Goal: Task Accomplishment & Management: Use online tool/utility

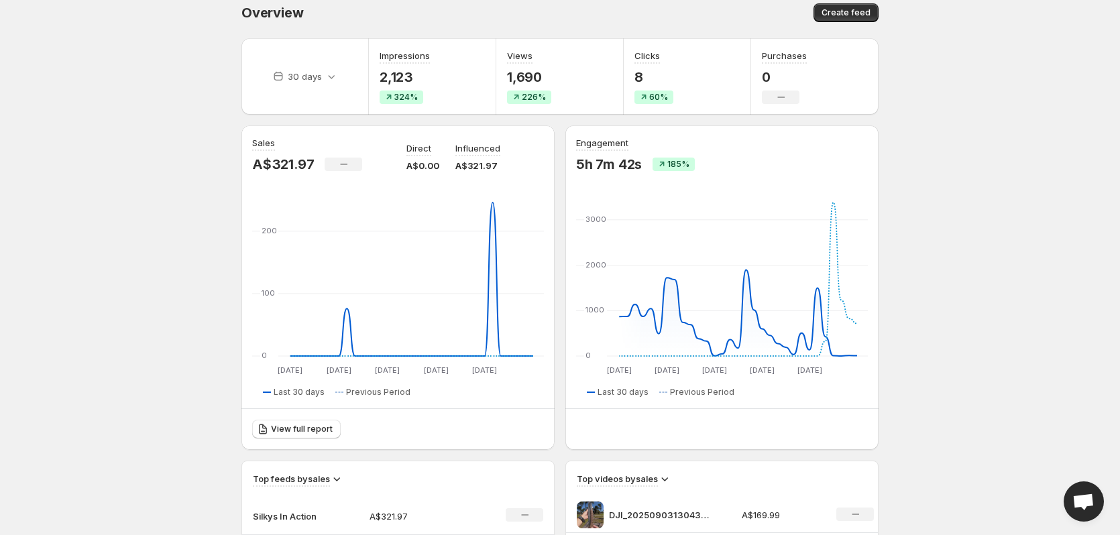
scroll to position [403, 0]
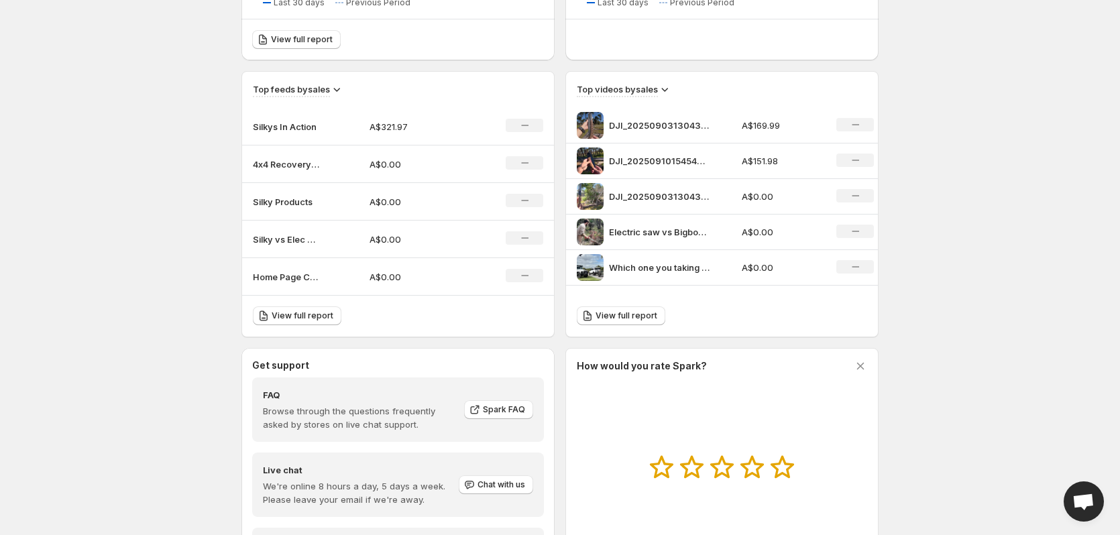
click at [314, 127] on p "Silkys In Action" at bounding box center [286, 126] width 67 height 13
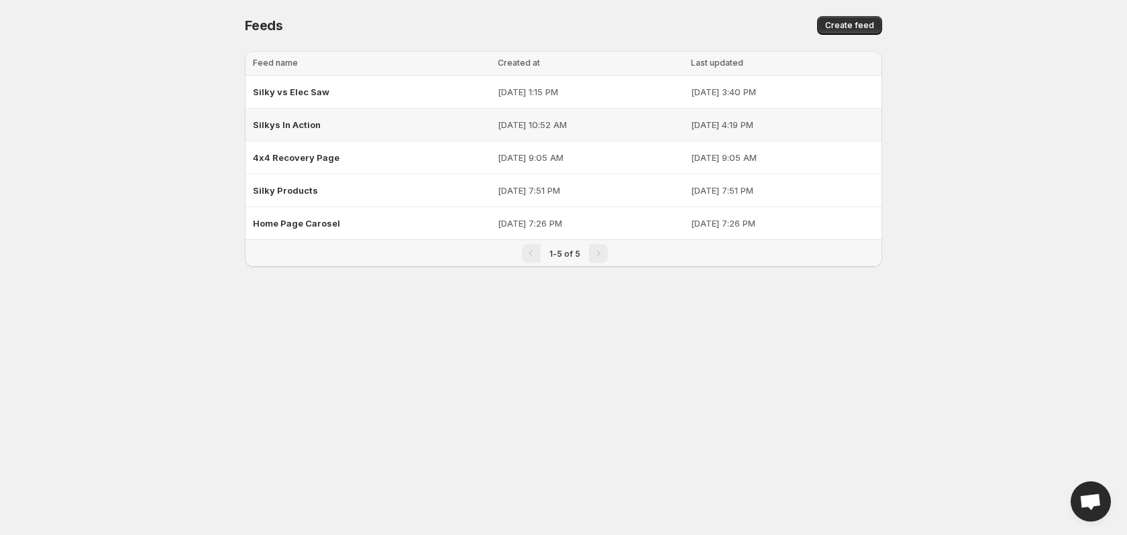
click at [315, 128] on span "Silkys In Action" at bounding box center [287, 124] width 68 height 11
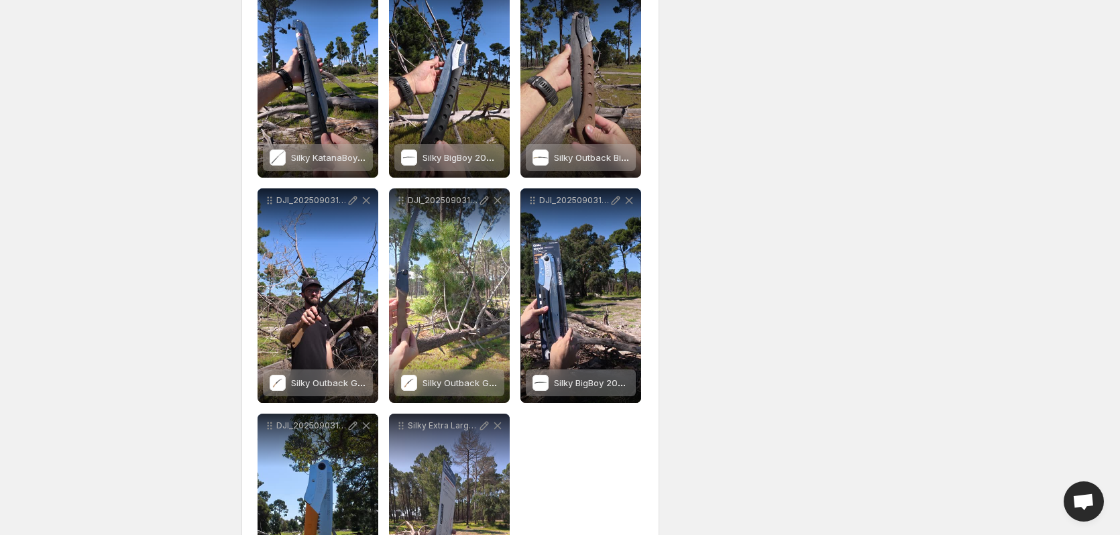
scroll to position [821, 0]
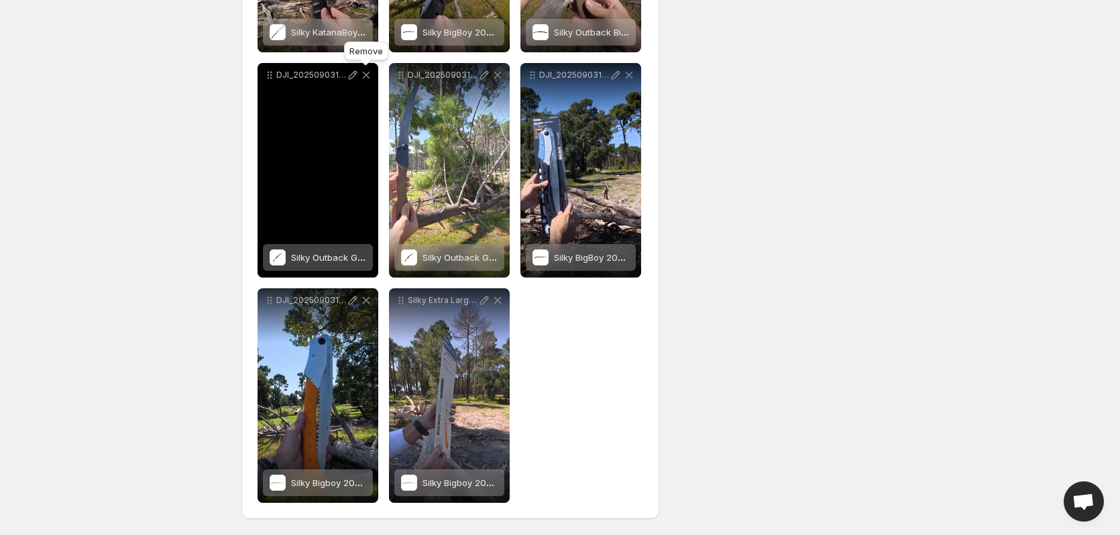
click at [368, 76] on icon at bounding box center [366, 74] width 13 height 13
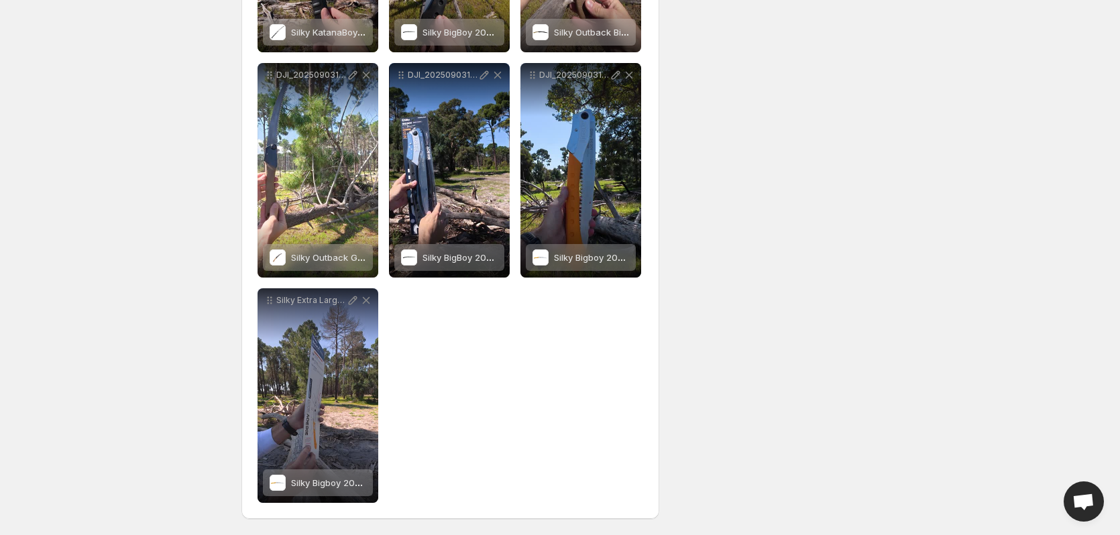
scroll to position [0, 0]
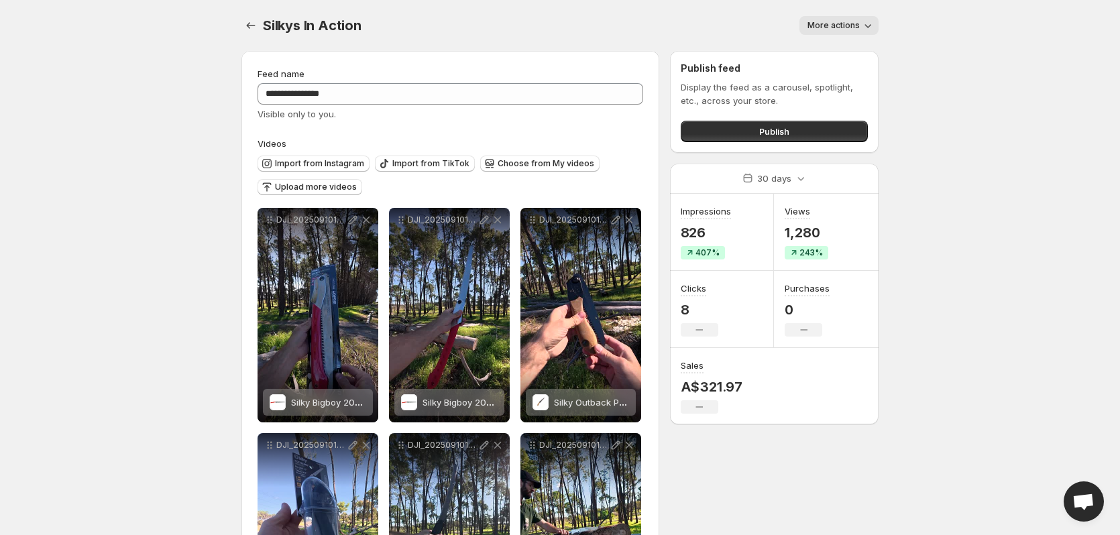
click at [858, 32] on button "More actions" at bounding box center [839, 25] width 79 height 19
click at [949, 85] on body "**********" at bounding box center [560, 267] width 1120 height 535
click at [852, 28] on span "More actions" at bounding box center [834, 25] width 52 height 11
click at [822, 58] on span "Delete" at bounding box center [823, 53] width 27 height 11
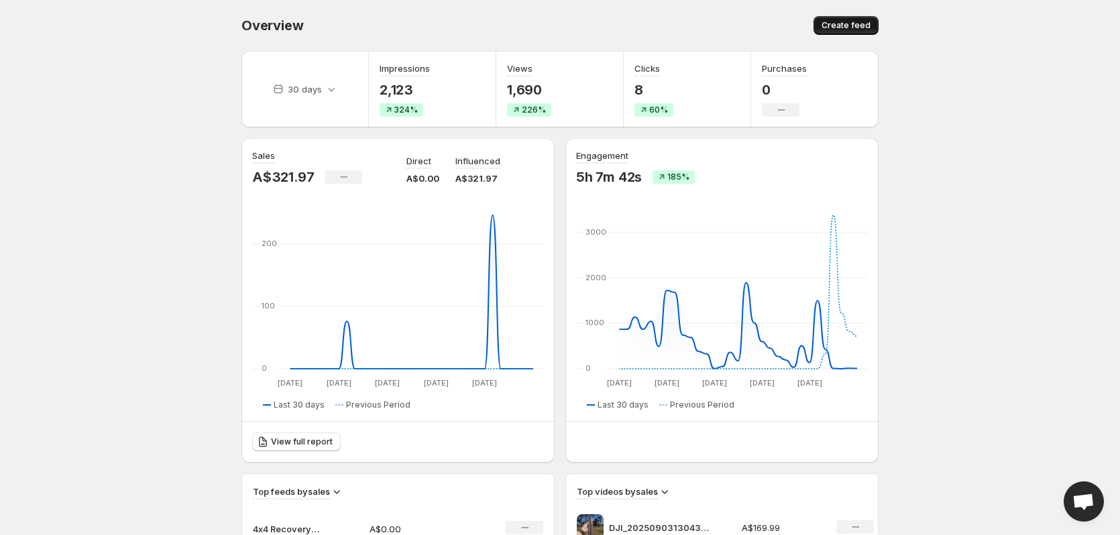
click at [835, 26] on span "Create feed" at bounding box center [846, 25] width 49 height 11
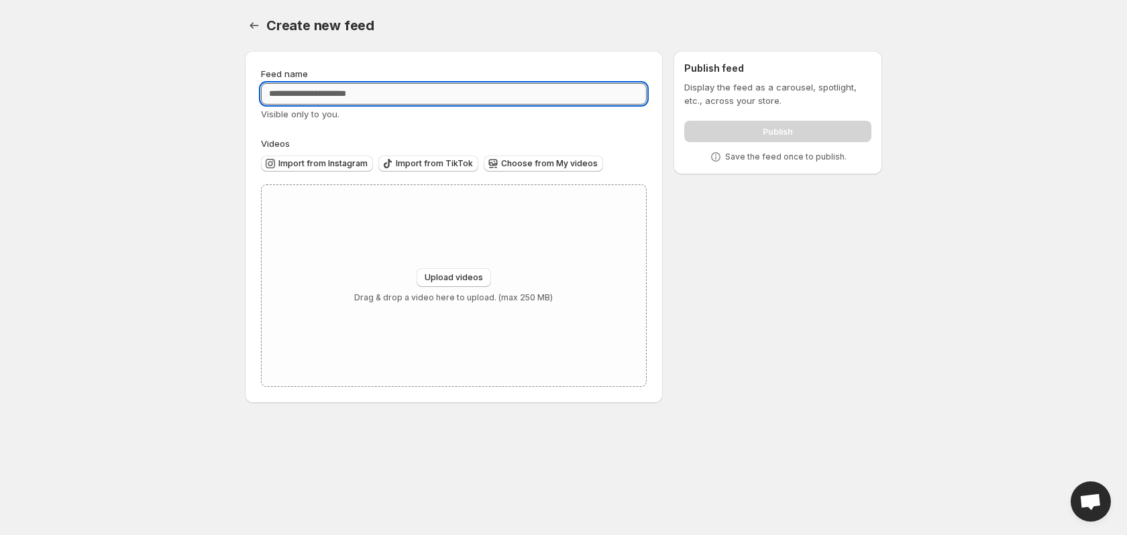
click at [330, 93] on input "Feed name" at bounding box center [454, 93] width 386 height 21
type input "**********"
click at [480, 275] on span "Upload videos" at bounding box center [454, 277] width 58 height 11
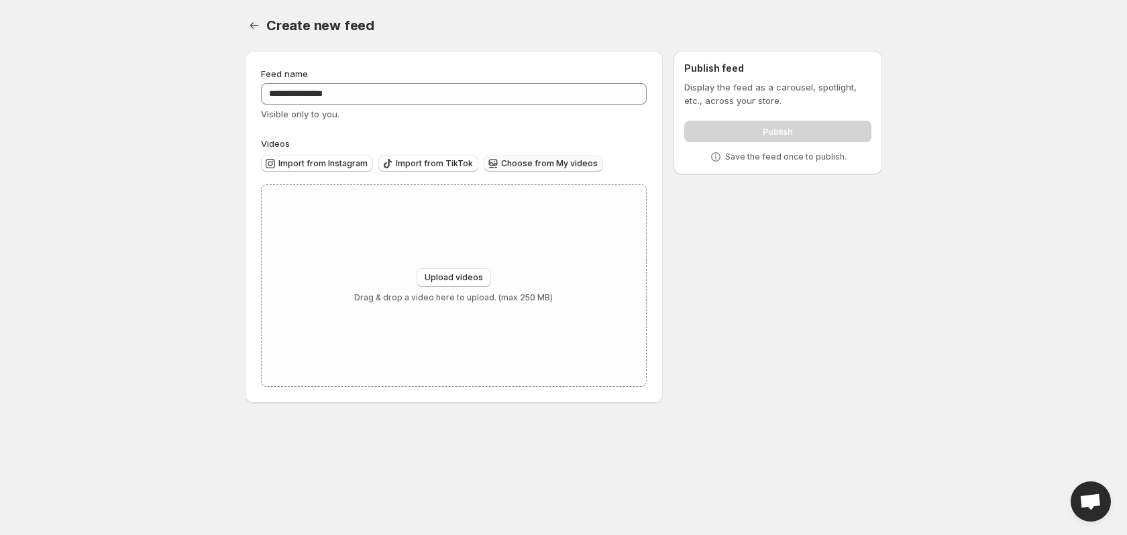
click at [511, 167] on span "Choose from My videos" at bounding box center [549, 163] width 97 height 11
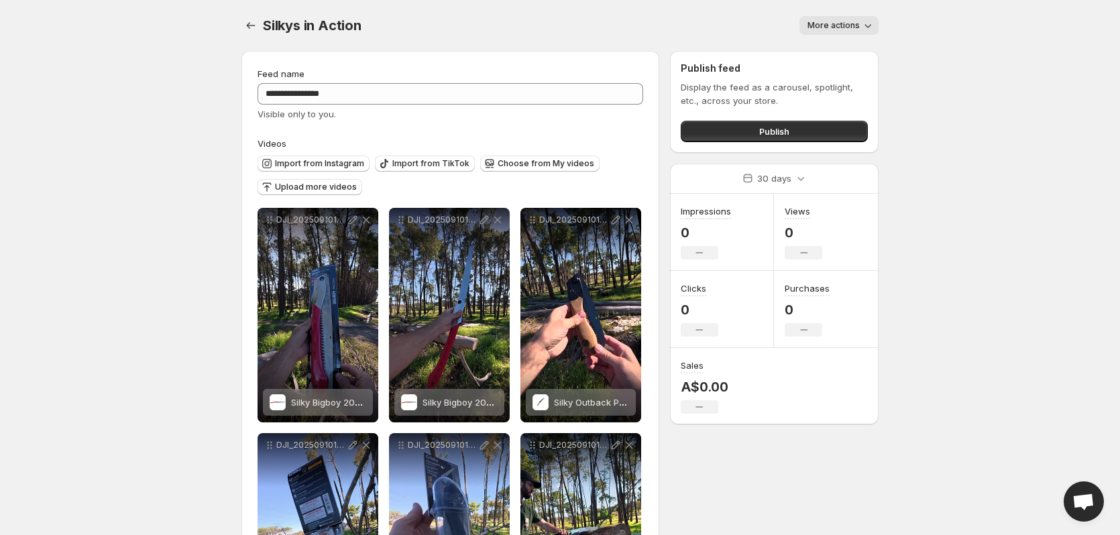
click at [783, 143] on div "Publish feed Display the feed as a carousel, spotlight, etc., across your store…" at bounding box center [774, 102] width 209 height 102
click at [783, 136] on span "Publish" at bounding box center [774, 131] width 30 height 13
